Goal: Leave review/rating

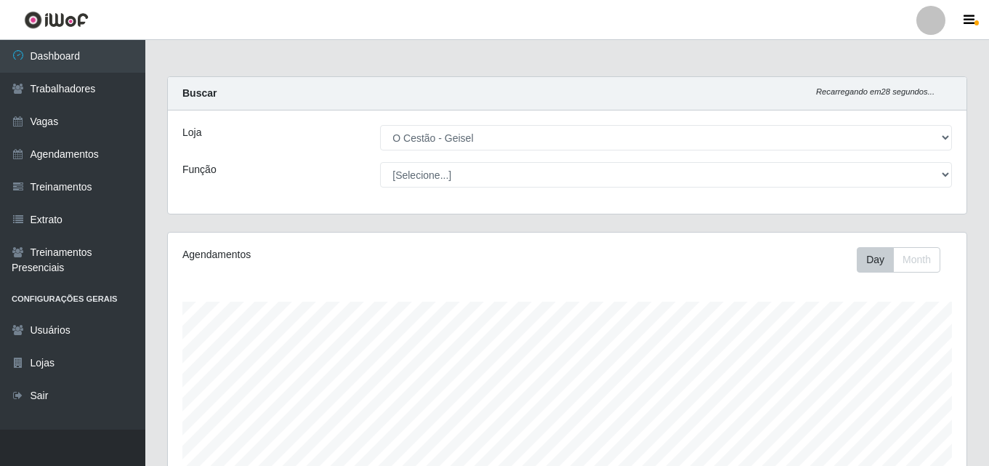
select select "224"
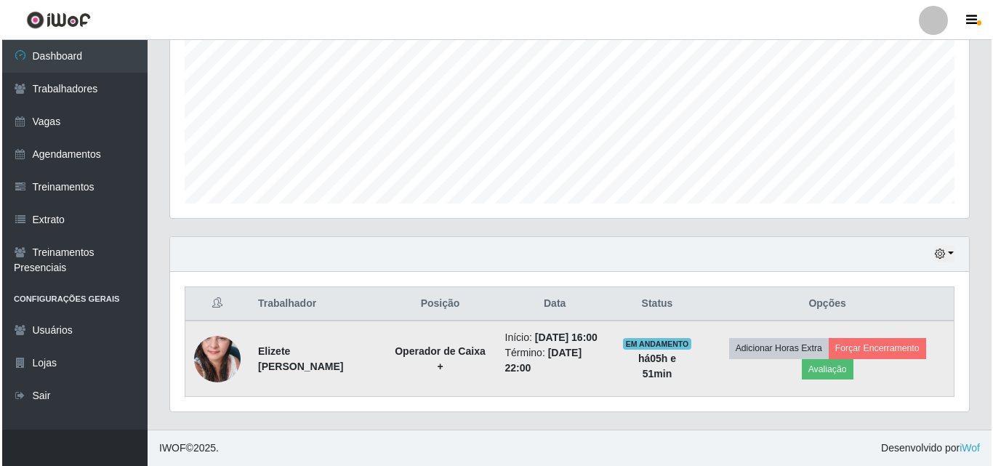
scroll to position [302, 799]
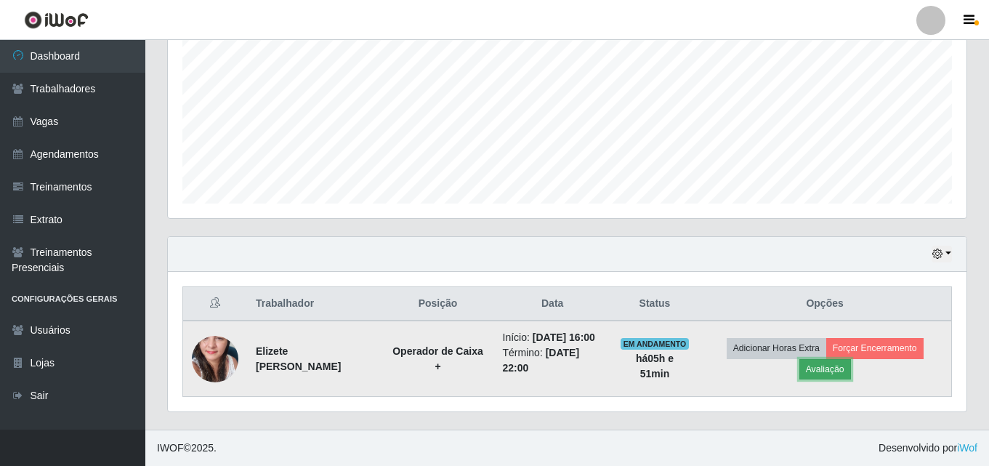
click at [835, 375] on button "Avaliação" at bounding box center [826, 369] width 52 height 20
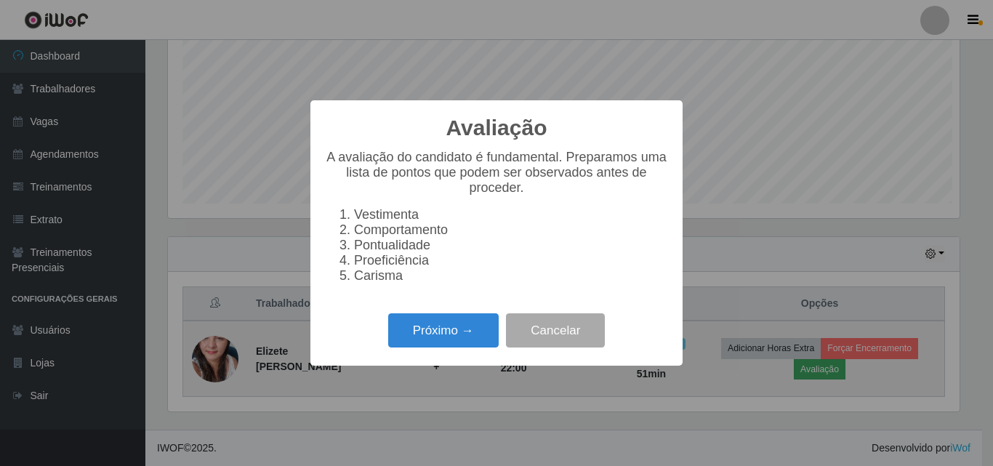
scroll to position [302, 792]
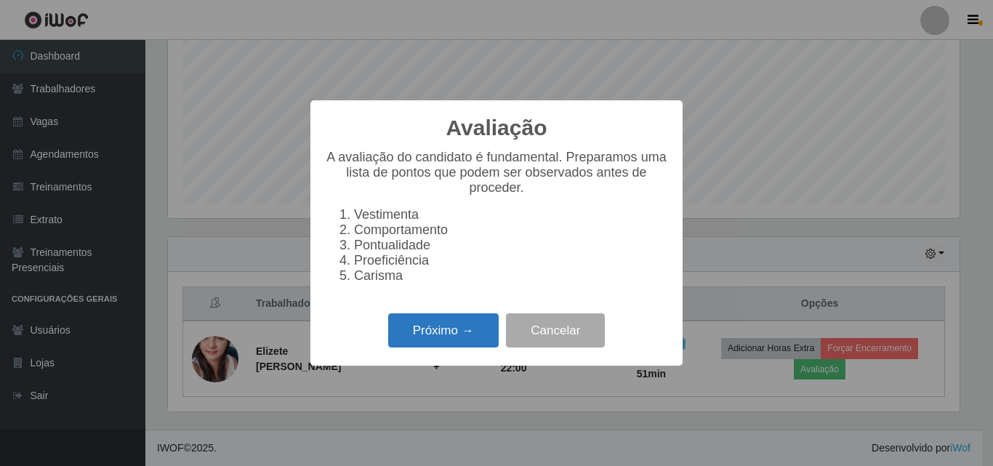
click at [437, 331] on button "Próximo →" at bounding box center [443, 330] width 110 height 34
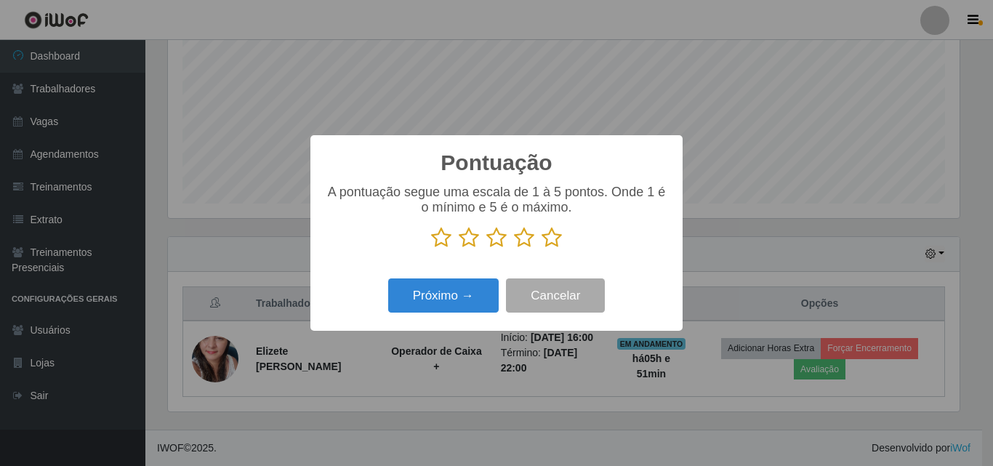
scroll to position [726657, 726167]
click at [551, 243] on icon at bounding box center [552, 238] width 20 height 22
click at [542, 249] on input "radio" at bounding box center [542, 249] width 0 height 0
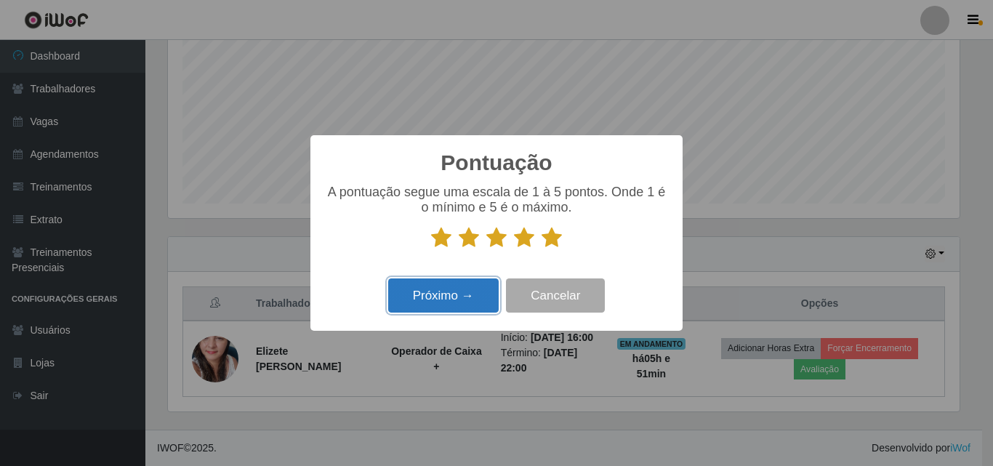
click at [461, 300] on button "Próximo →" at bounding box center [443, 295] width 110 height 34
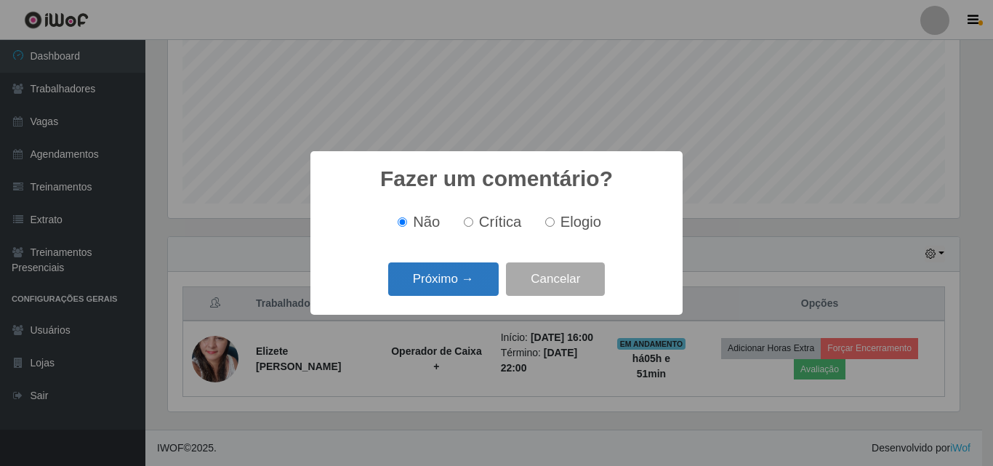
click at [457, 288] on button "Próximo →" at bounding box center [443, 279] width 110 height 34
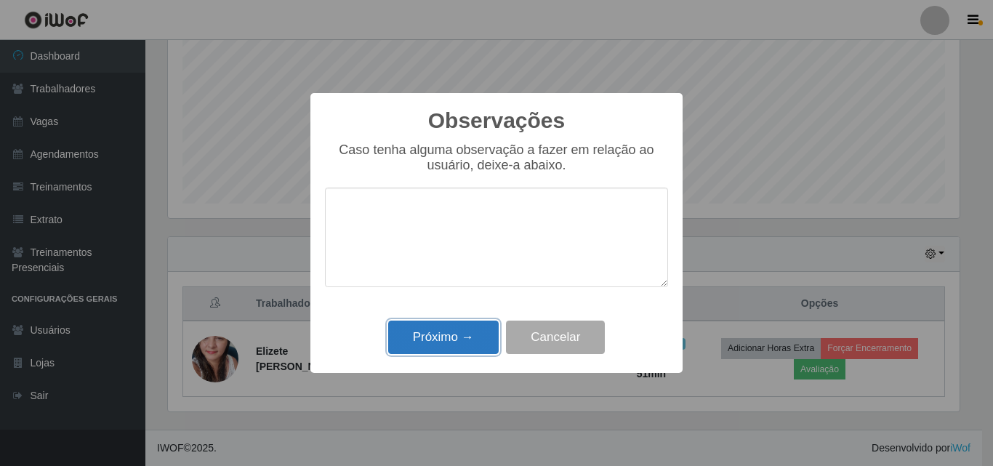
click at [454, 336] on button "Próximo →" at bounding box center [443, 338] width 110 height 34
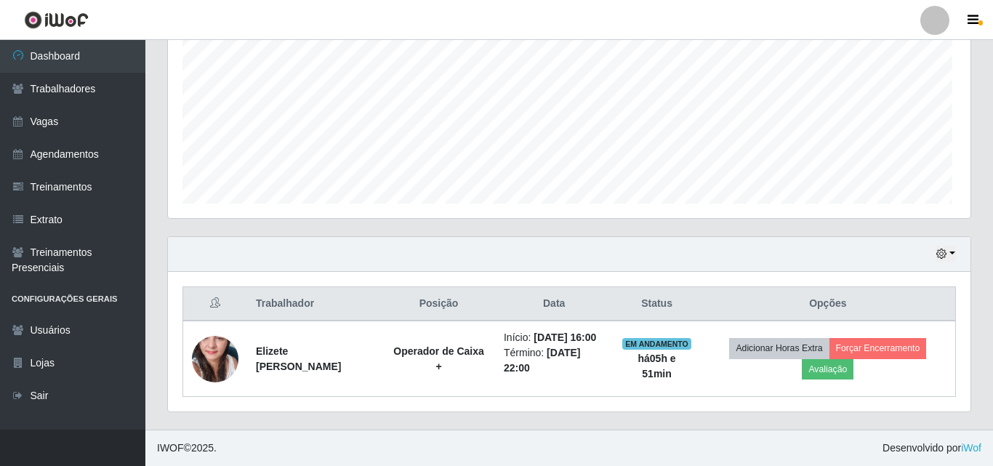
scroll to position [302, 799]
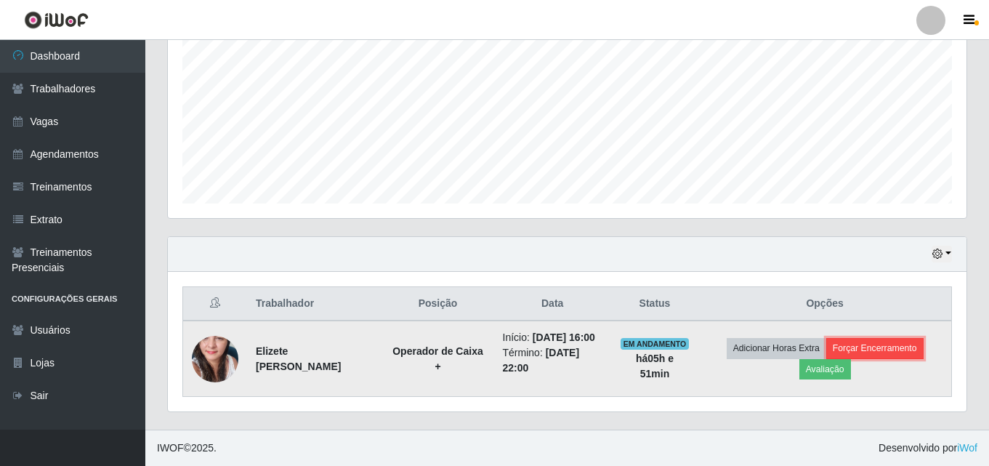
click at [871, 351] on button "Forçar Encerramento" at bounding box center [875, 348] width 97 height 20
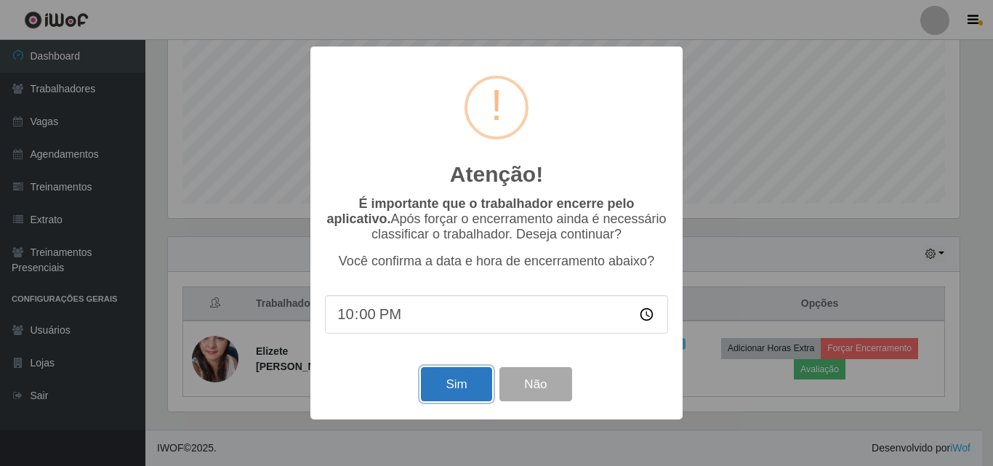
click at [452, 398] on button "Sim" at bounding box center [456, 384] width 71 height 34
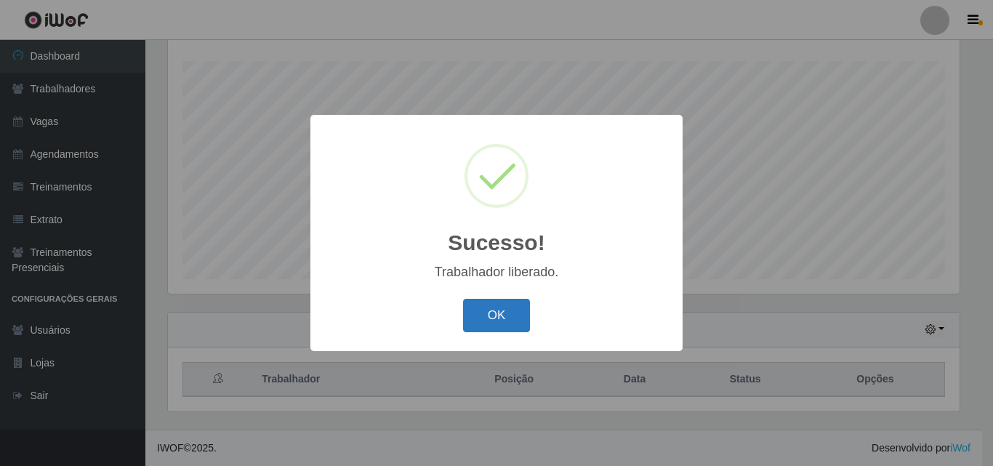
click at [483, 318] on button "OK" at bounding box center [497, 316] width 68 height 34
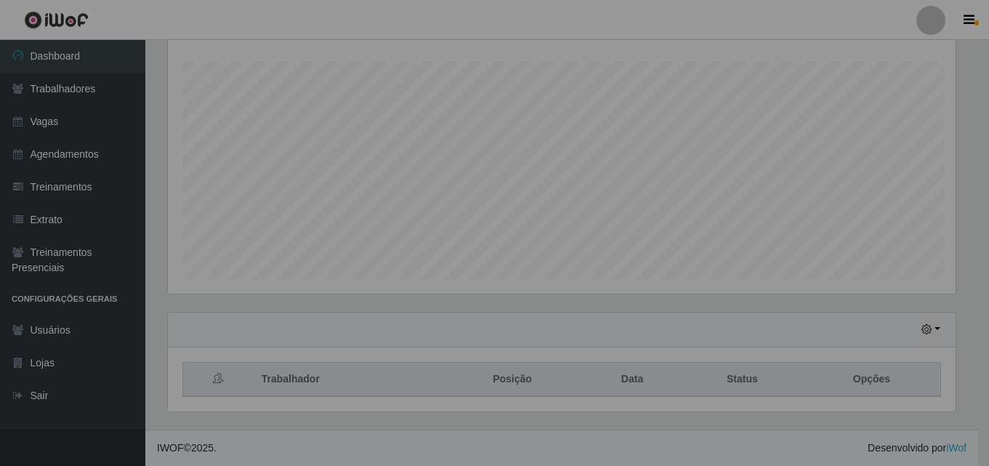
scroll to position [302, 799]
